Goal: Transaction & Acquisition: Purchase product/service

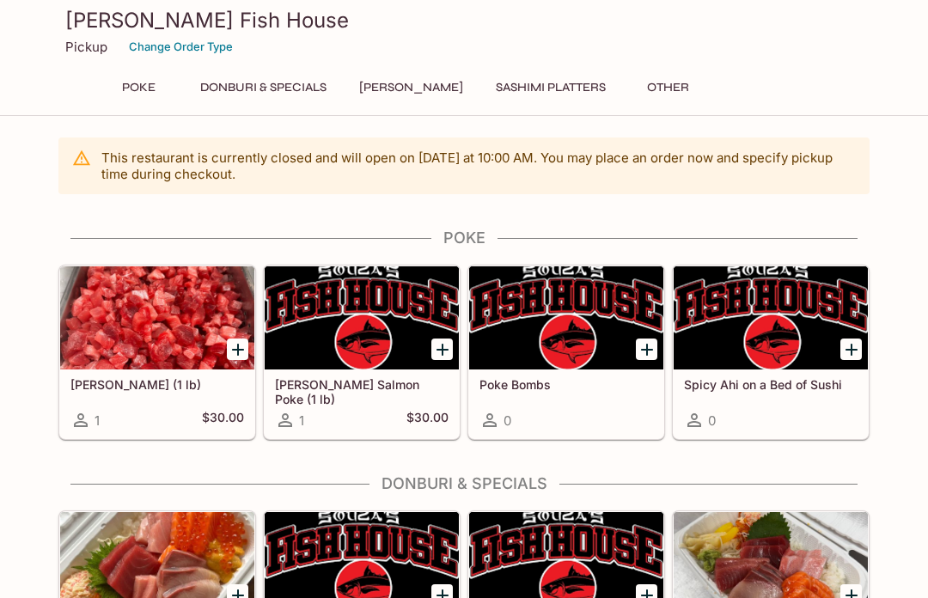
click at [138, 88] on button "Poke" at bounding box center [138, 88] width 77 height 24
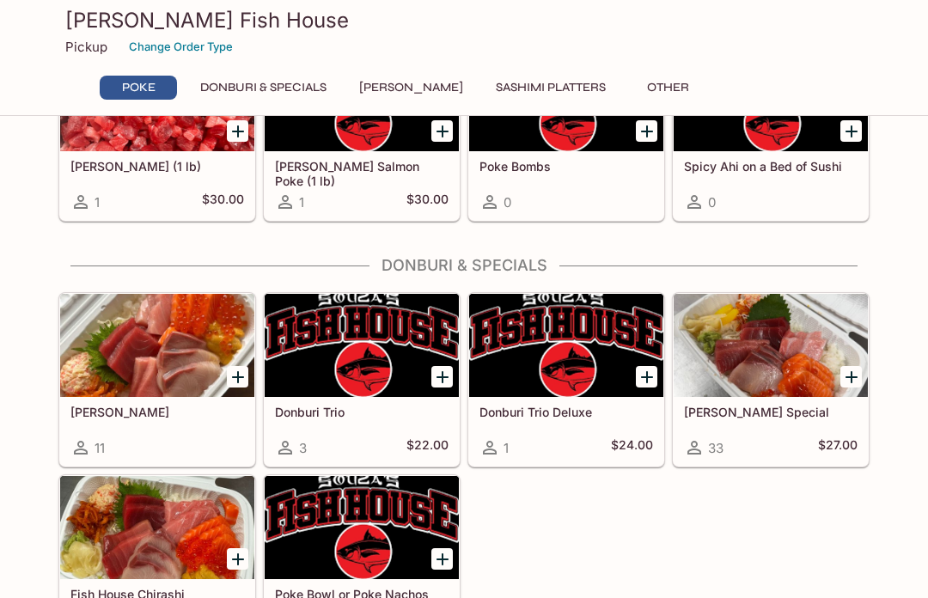
scroll to position [222, 0]
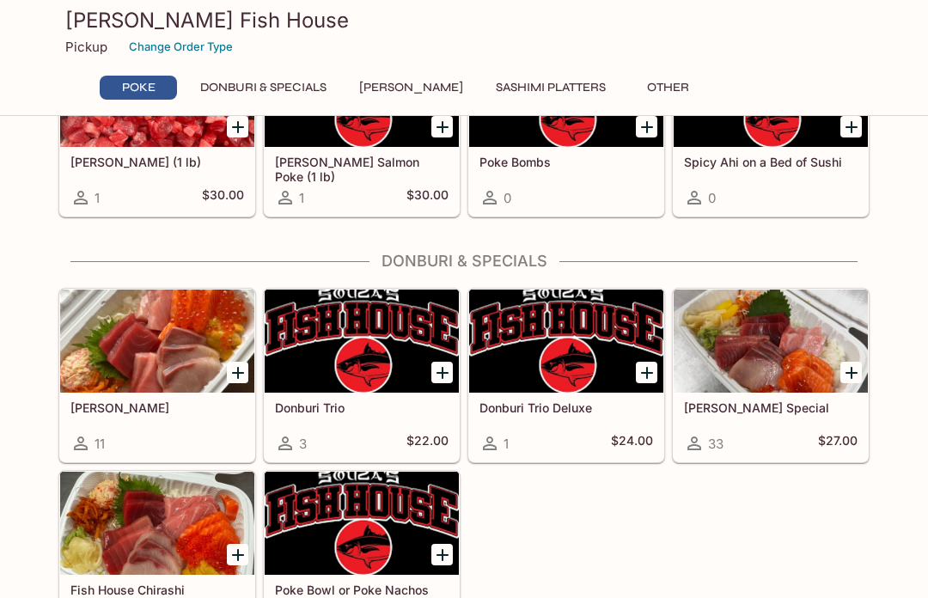
click at [305, 94] on button "Donburi & Specials" at bounding box center [263, 88] width 145 height 24
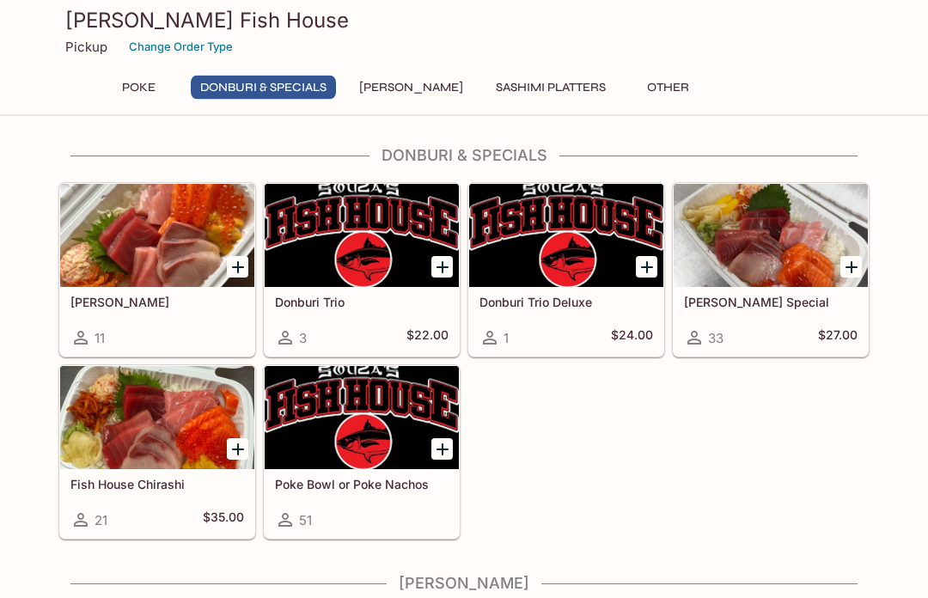
scroll to position [328, 0]
click at [386, 416] on div at bounding box center [362, 417] width 194 height 103
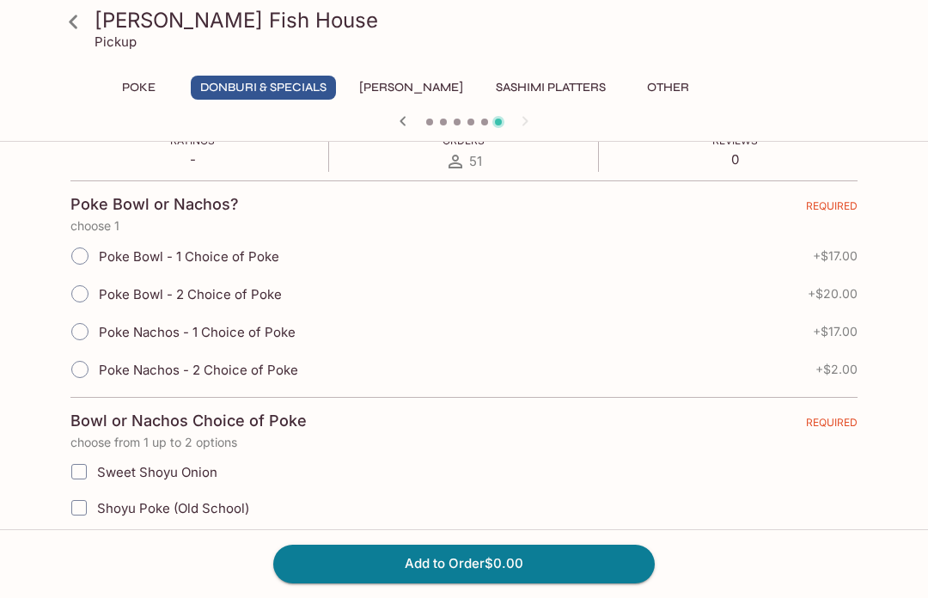
scroll to position [307, 0]
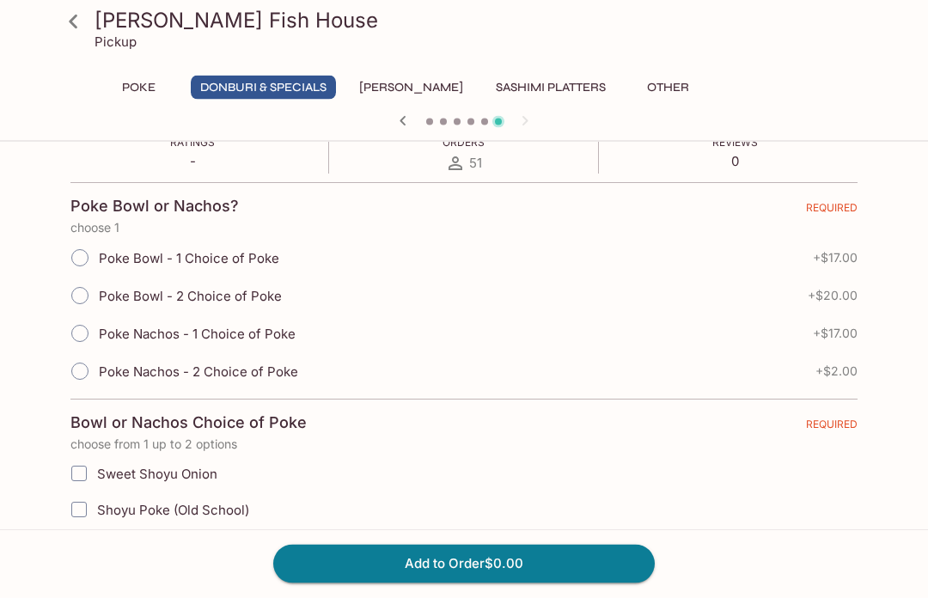
click at [88, 298] on input "Poke Bowl - 2 Choice of Poke" at bounding box center [80, 296] width 36 height 36
radio input "true"
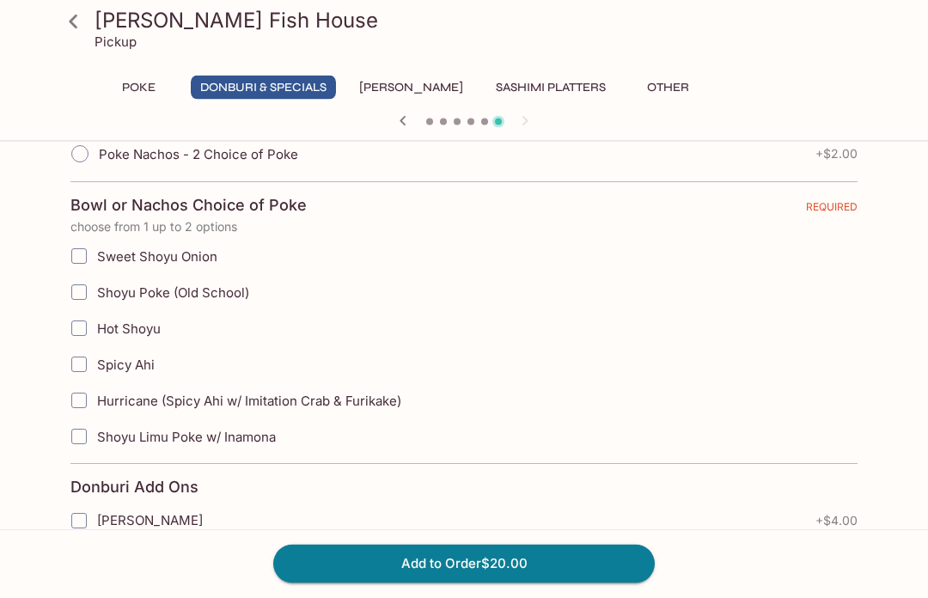
scroll to position [526, 0]
click at [85, 247] on input "Sweet Shoyu Onion" at bounding box center [79, 255] width 34 height 34
checkbox input "true"
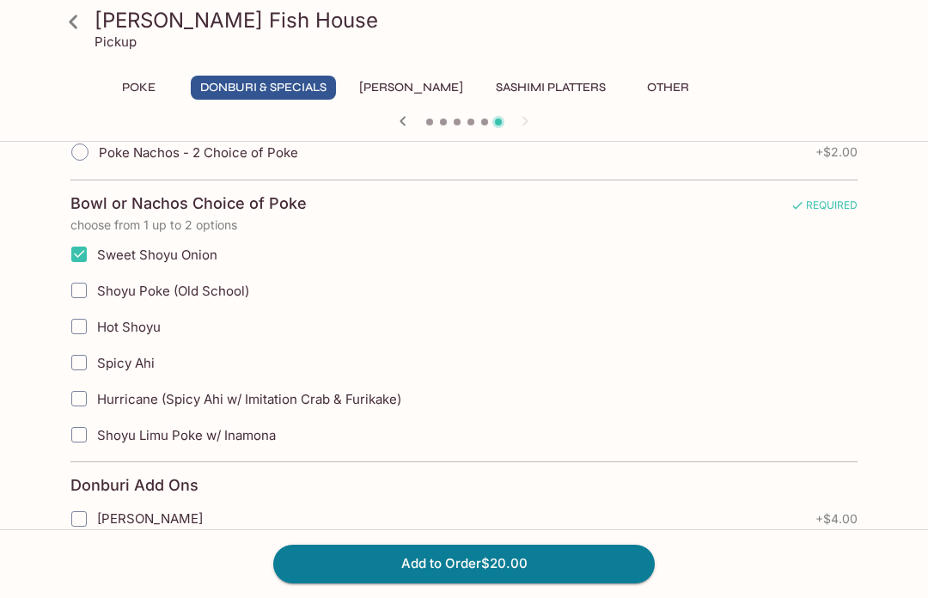
click at [88, 357] on input "Spicy Ahi" at bounding box center [79, 362] width 34 height 34
checkbox input "true"
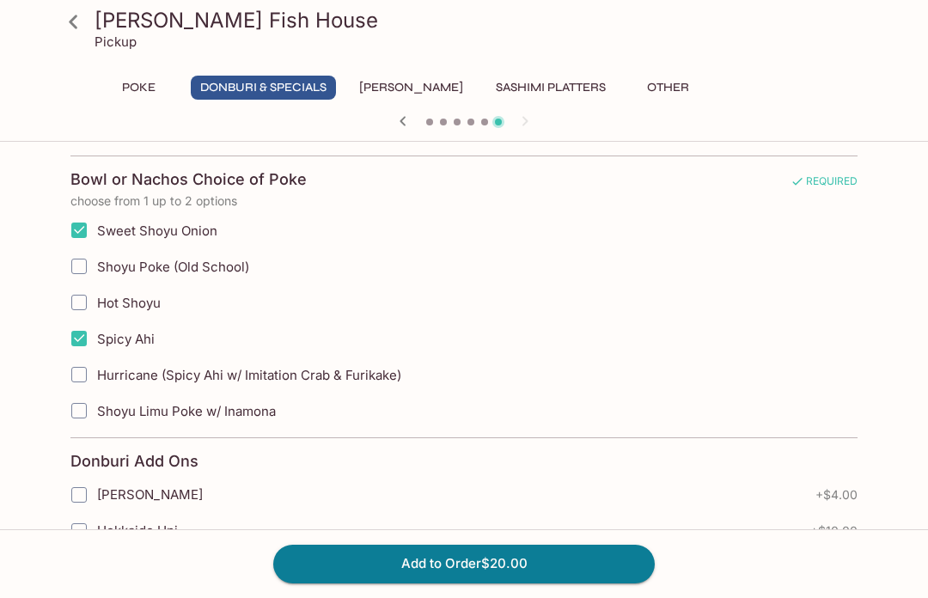
click at [470, 582] on button "Add to Order $20.00" at bounding box center [463, 563] width 381 height 38
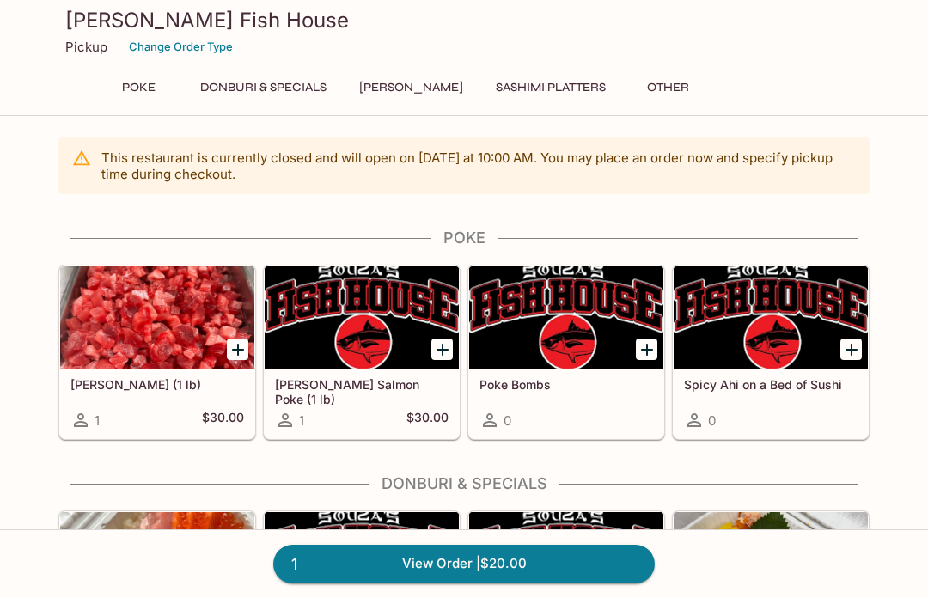
click at [526, 582] on link "1 View Order | $20.00" at bounding box center [463, 563] width 381 height 38
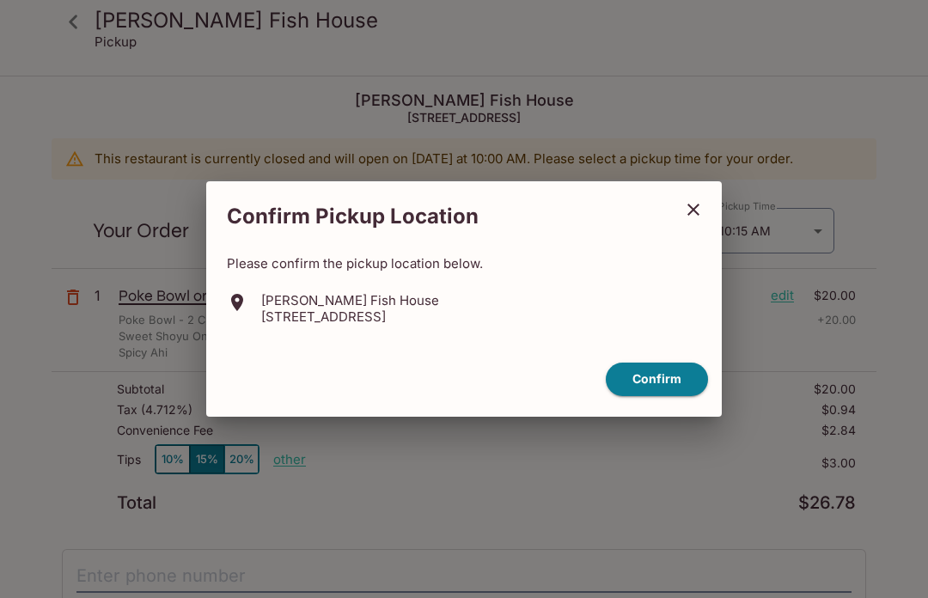
click at [697, 220] on icon "close" at bounding box center [693, 209] width 21 height 21
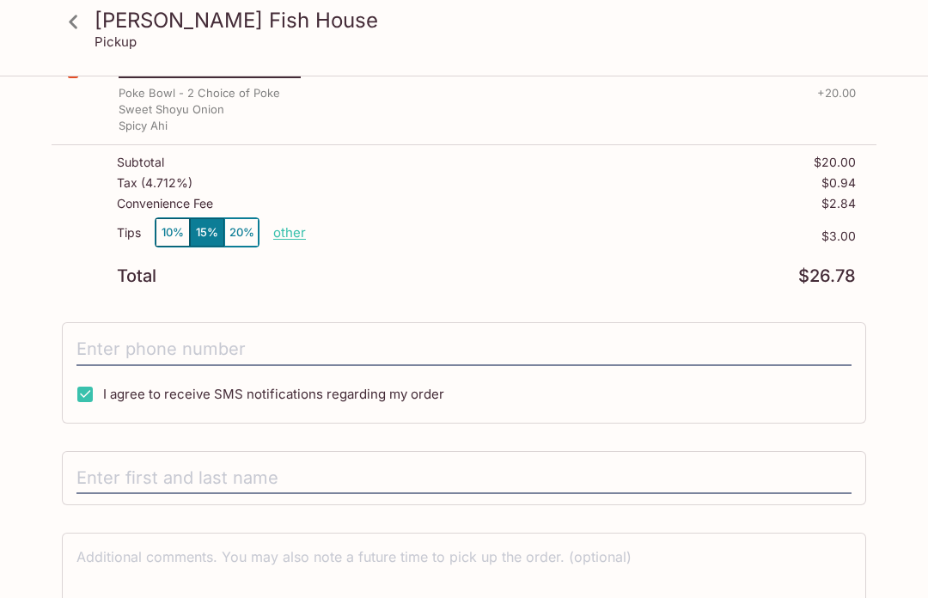
scroll to position [261, 0]
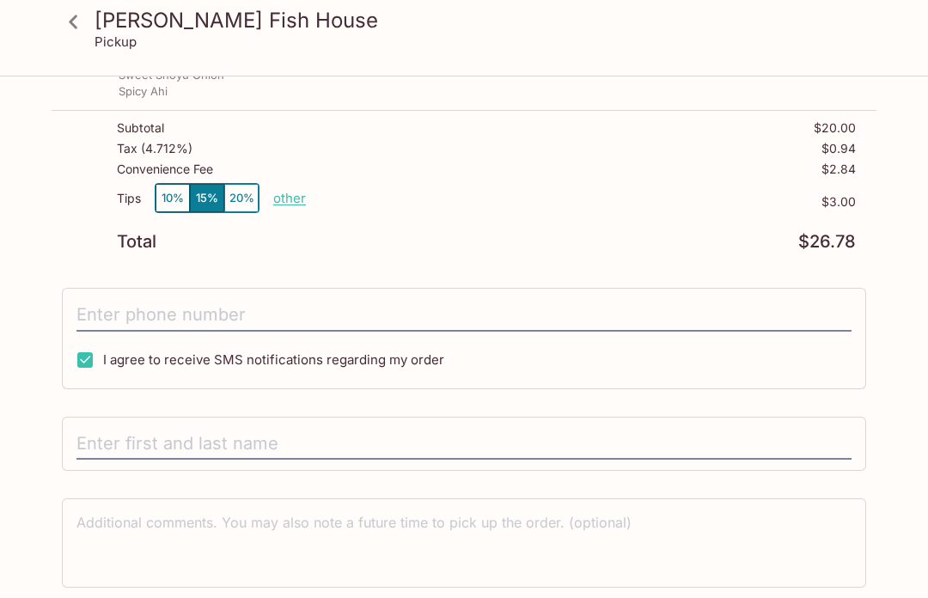
click at [291, 195] on p "other" at bounding box center [289, 198] width 33 height 16
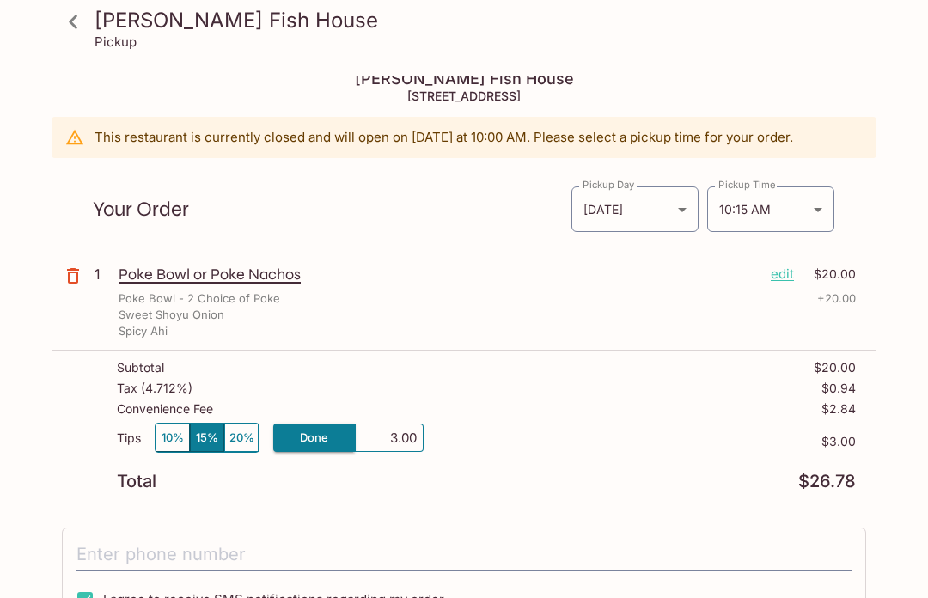
scroll to position [28, 0]
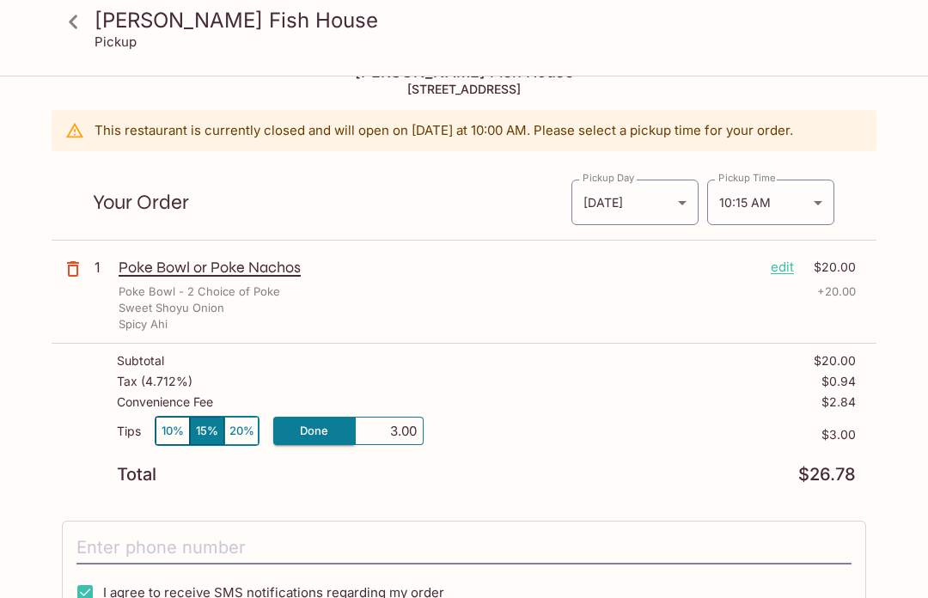
click at [812, 198] on body "[PERSON_NAME] Fish House Pickup [PERSON_NAME] Fish House [STREET_ADDRESS] This …" at bounding box center [464, 348] width 928 height 598
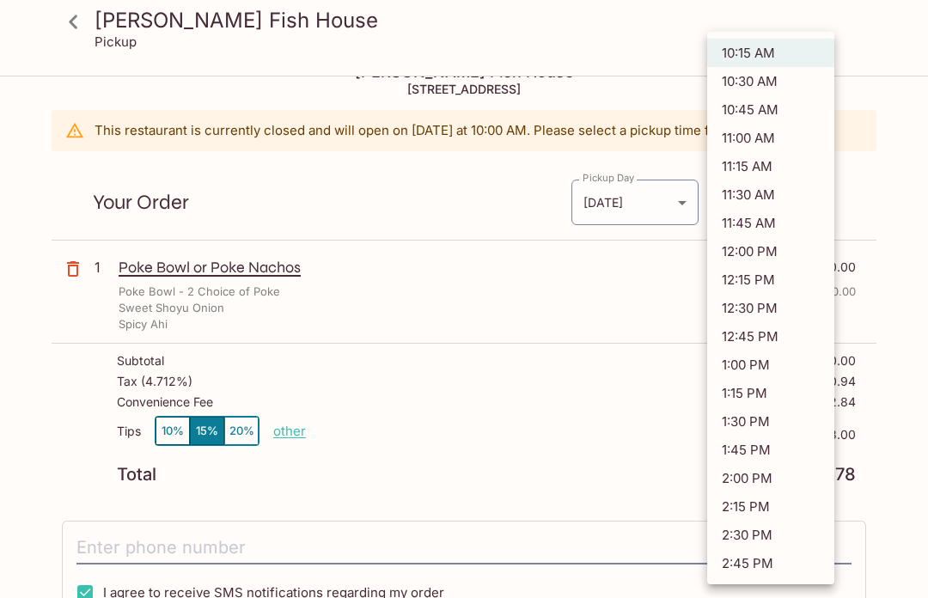
click at [901, 204] on div at bounding box center [464, 299] width 928 height 598
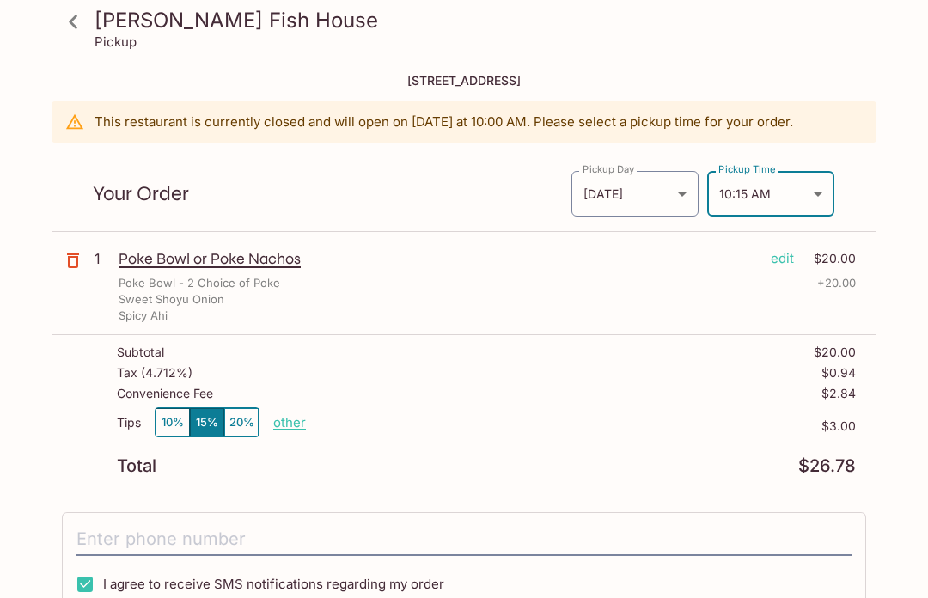
scroll to position [34, 0]
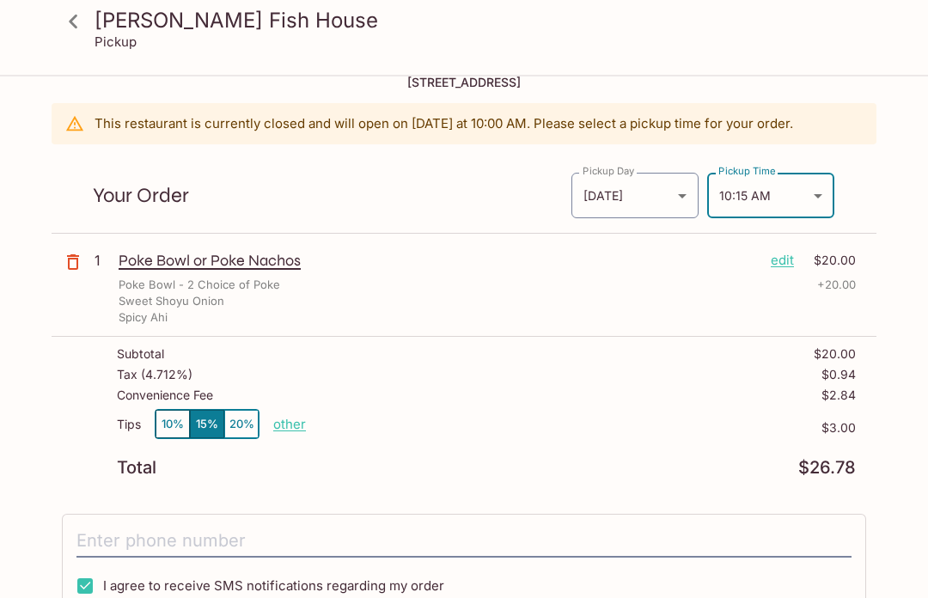
scroll to position [60, 0]
